Goal: Task Accomplishment & Management: Use online tool/utility

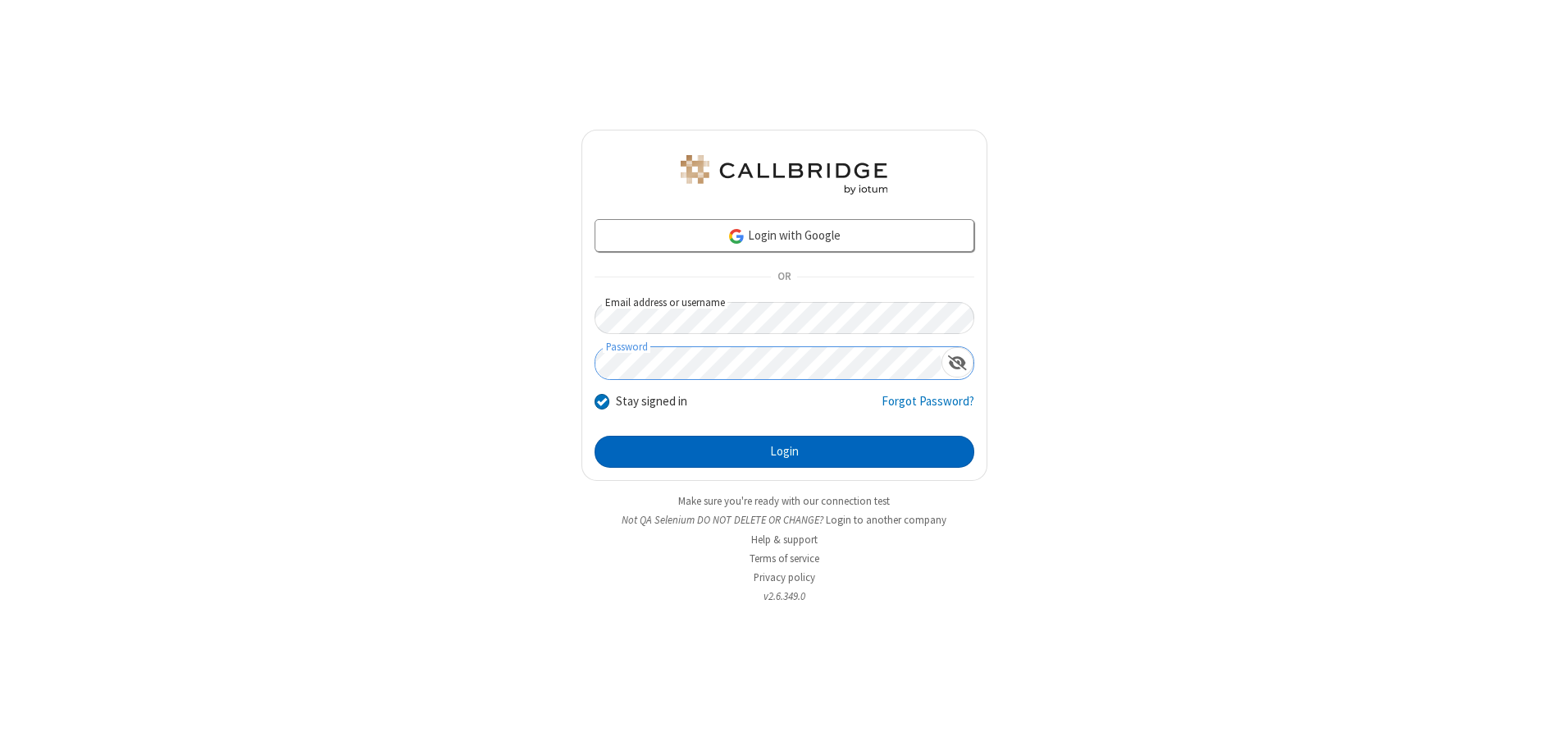
click at [784, 451] on button "Login" at bounding box center [784, 452] width 380 height 33
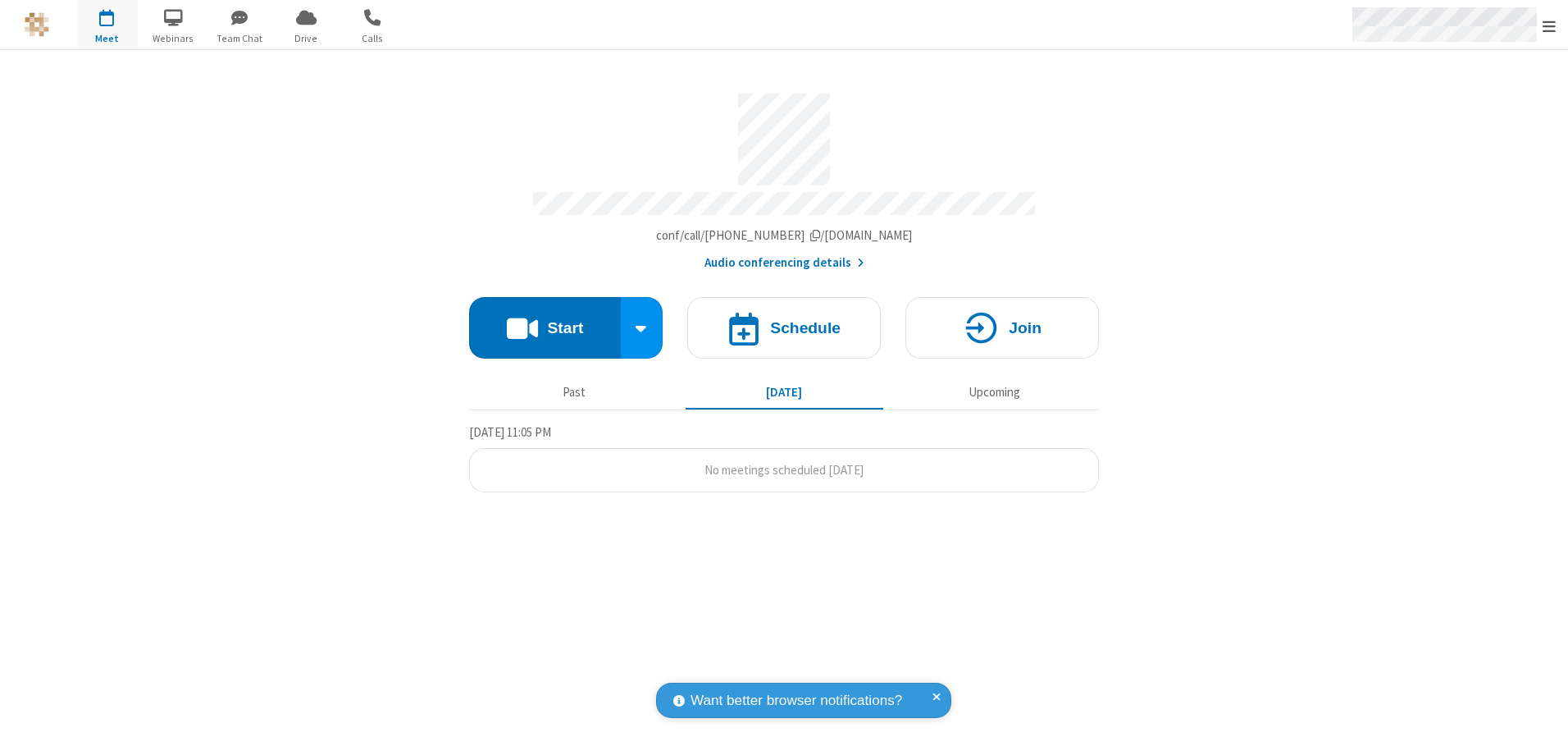
click at [1550, 25] on span "Open menu" at bounding box center [1550, 26] width 14 height 17
click at [107, 24] on span "button" at bounding box center [106, 17] width 61 height 28
click at [784, 322] on h4 "Schedule" at bounding box center [805, 328] width 71 height 16
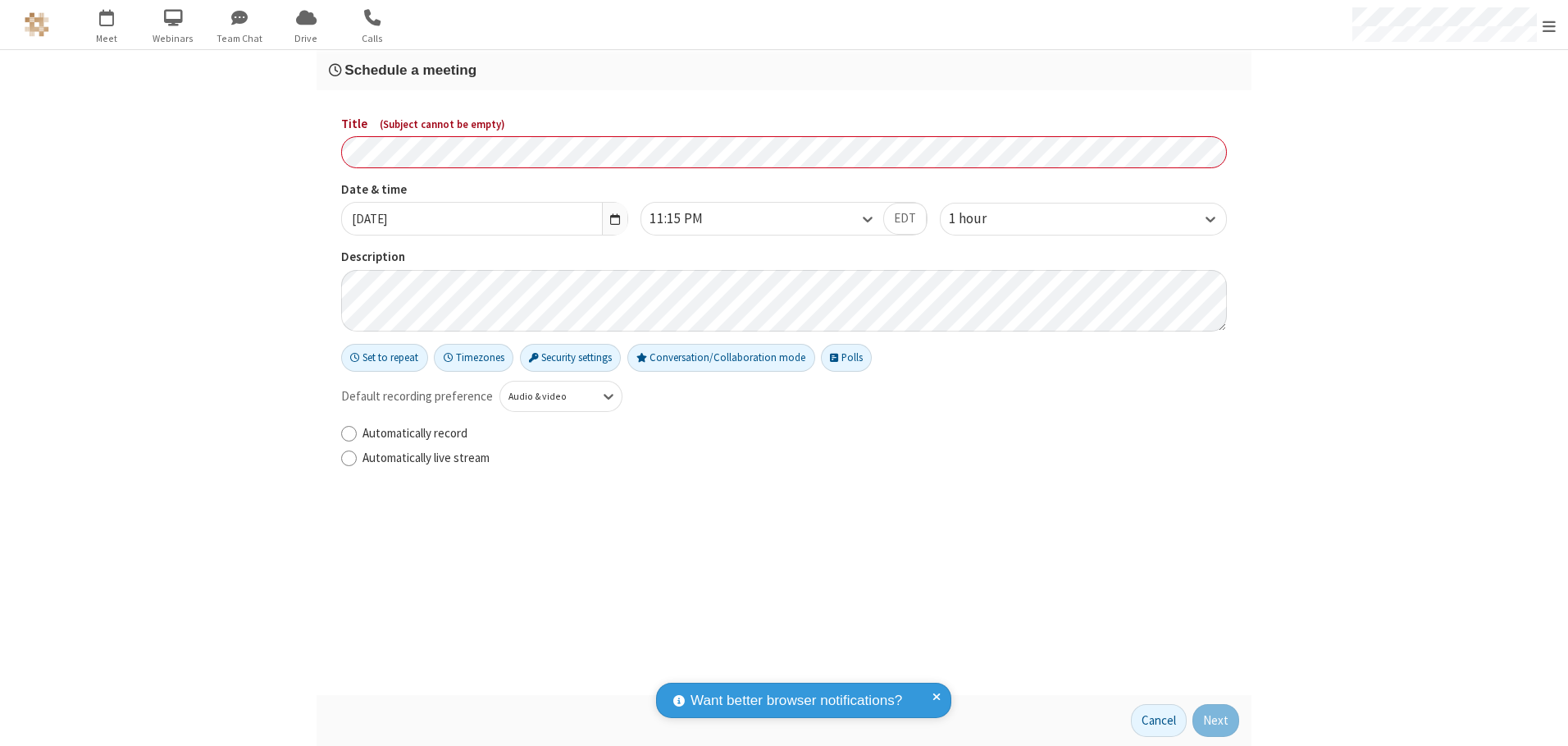
click at [784, 70] on h3 "Schedule a meeting" at bounding box center [784, 70] width 911 height 16
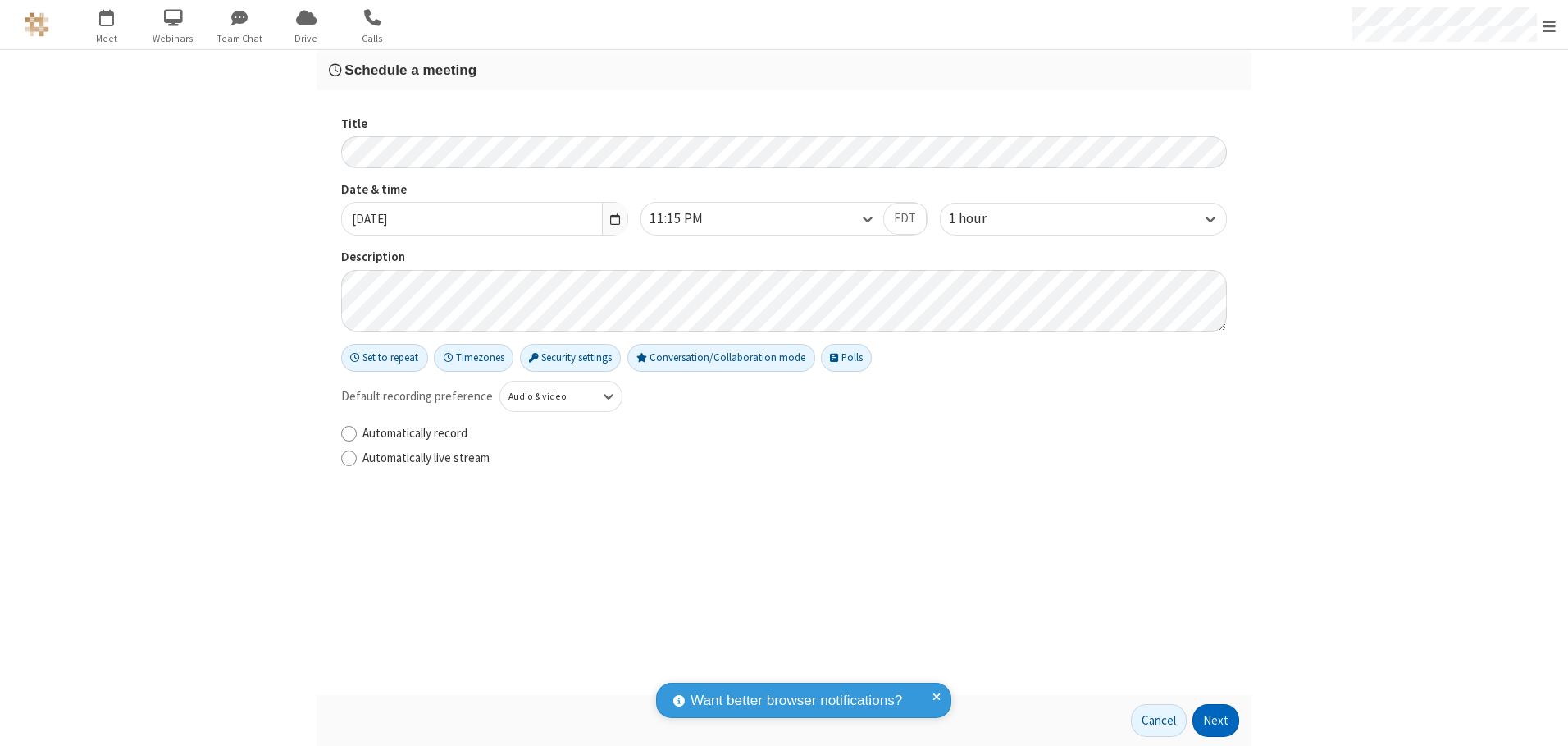
click at [1216, 721] on button "Next" at bounding box center [1216, 721] width 47 height 33
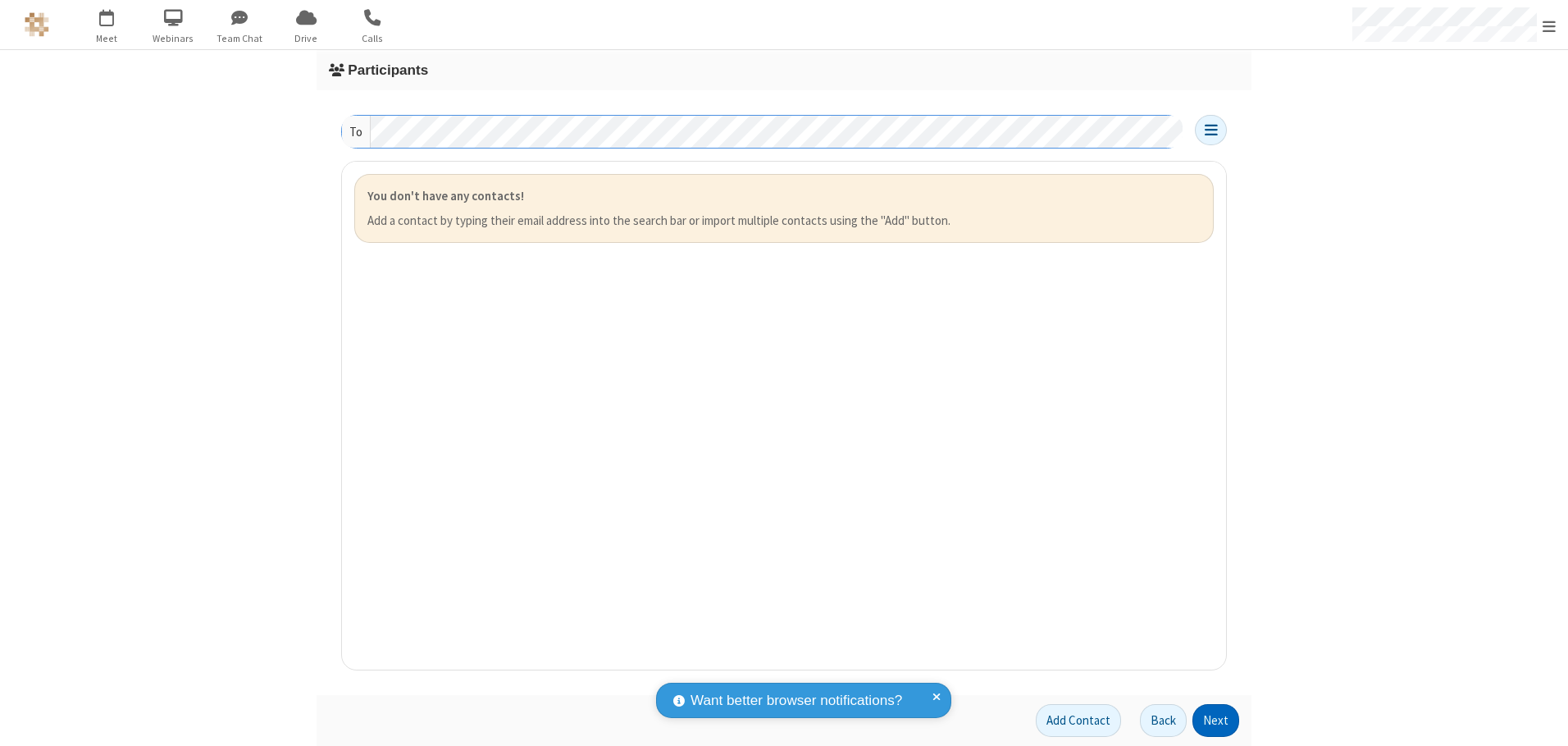
click at [1216, 721] on button "Next" at bounding box center [1216, 721] width 47 height 33
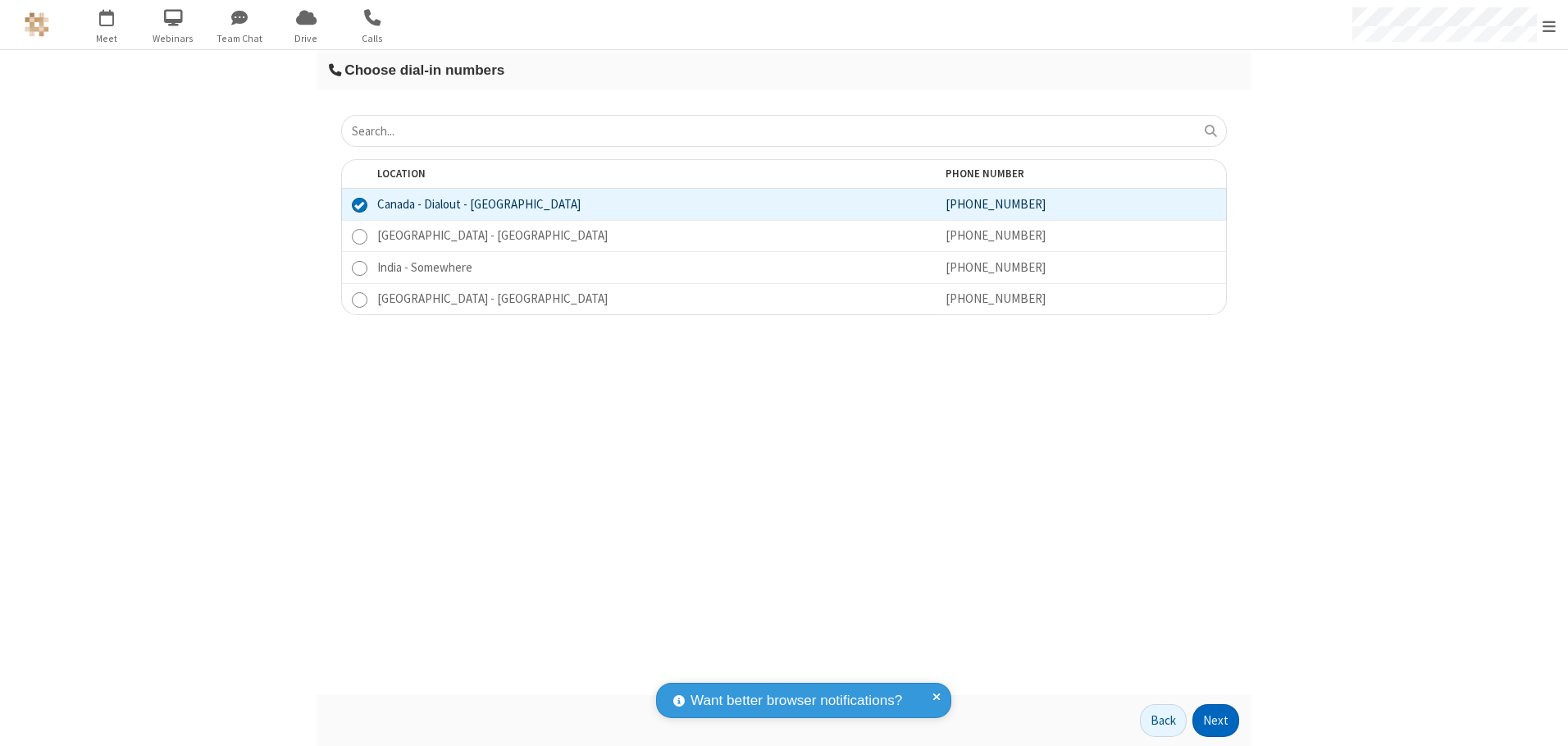
click at [1216, 721] on button "Next" at bounding box center [1216, 721] width 47 height 33
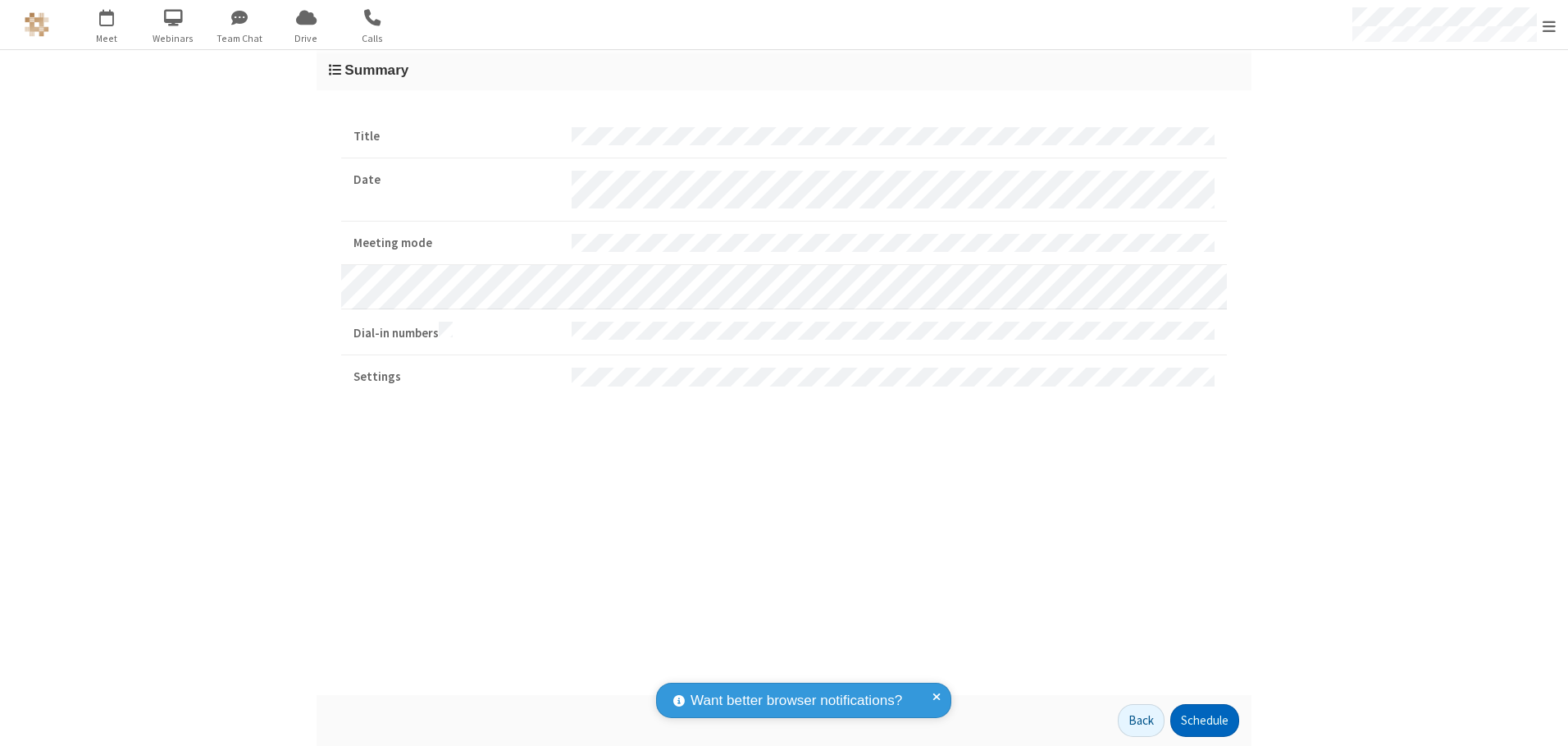
click at [1204, 721] on button "Schedule" at bounding box center [1204, 721] width 69 height 33
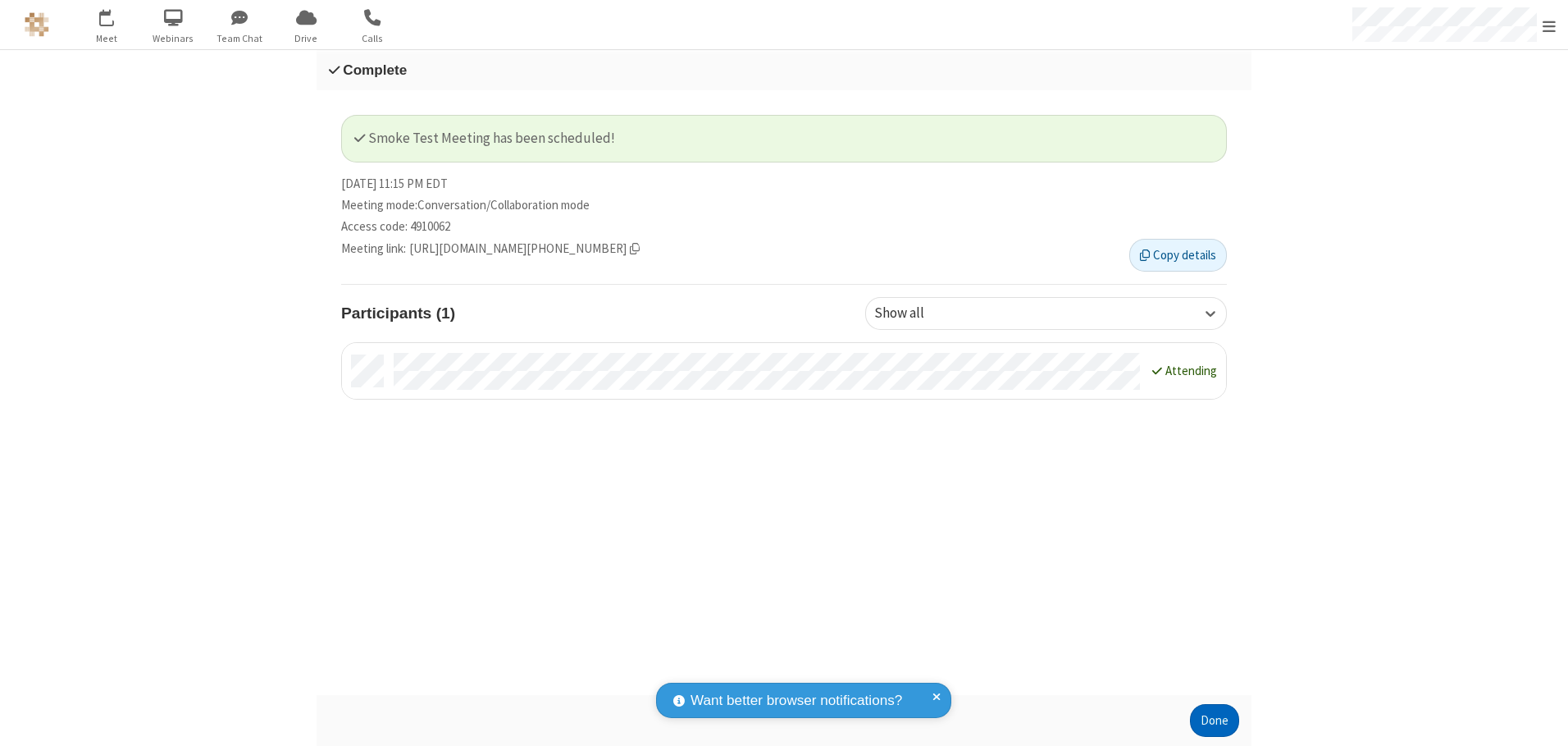
click at [1215, 721] on button "Done" at bounding box center [1214, 721] width 50 height 33
